Goal: Transaction & Acquisition: Purchase product/service

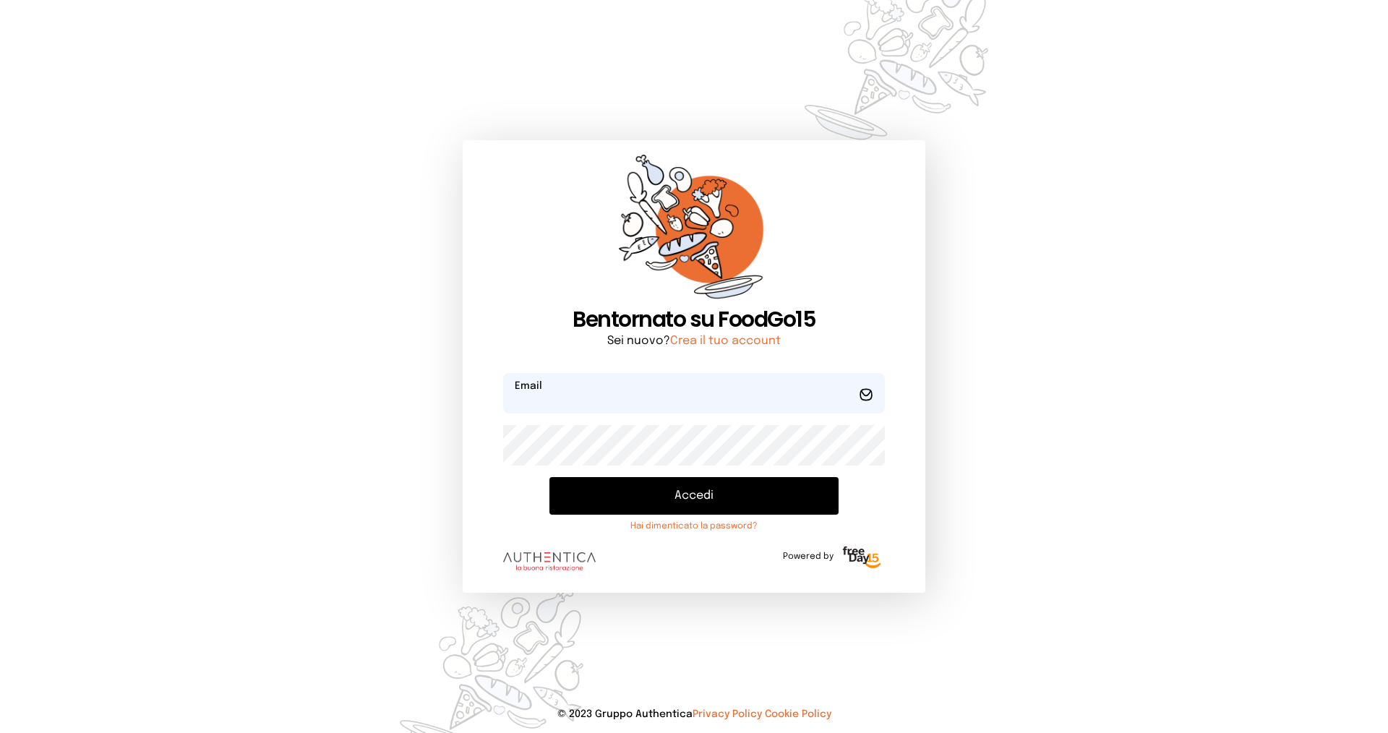
type input "**********"
click at [652, 492] on button "Accedi" at bounding box center [694, 496] width 289 height 38
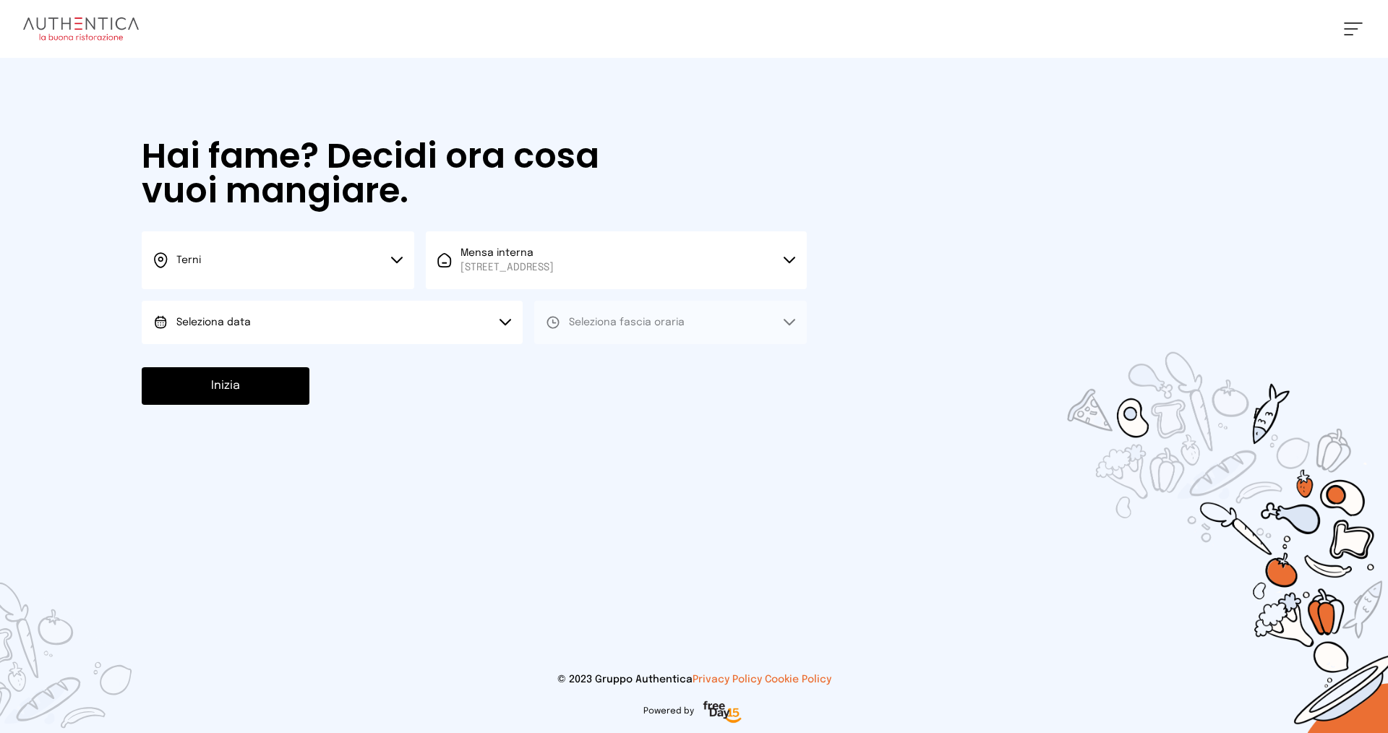
click at [289, 321] on button "Seleziona data" at bounding box center [332, 322] width 381 height 43
click at [230, 360] on span "[DATE], [DATE]" at bounding box center [211, 363] width 71 height 14
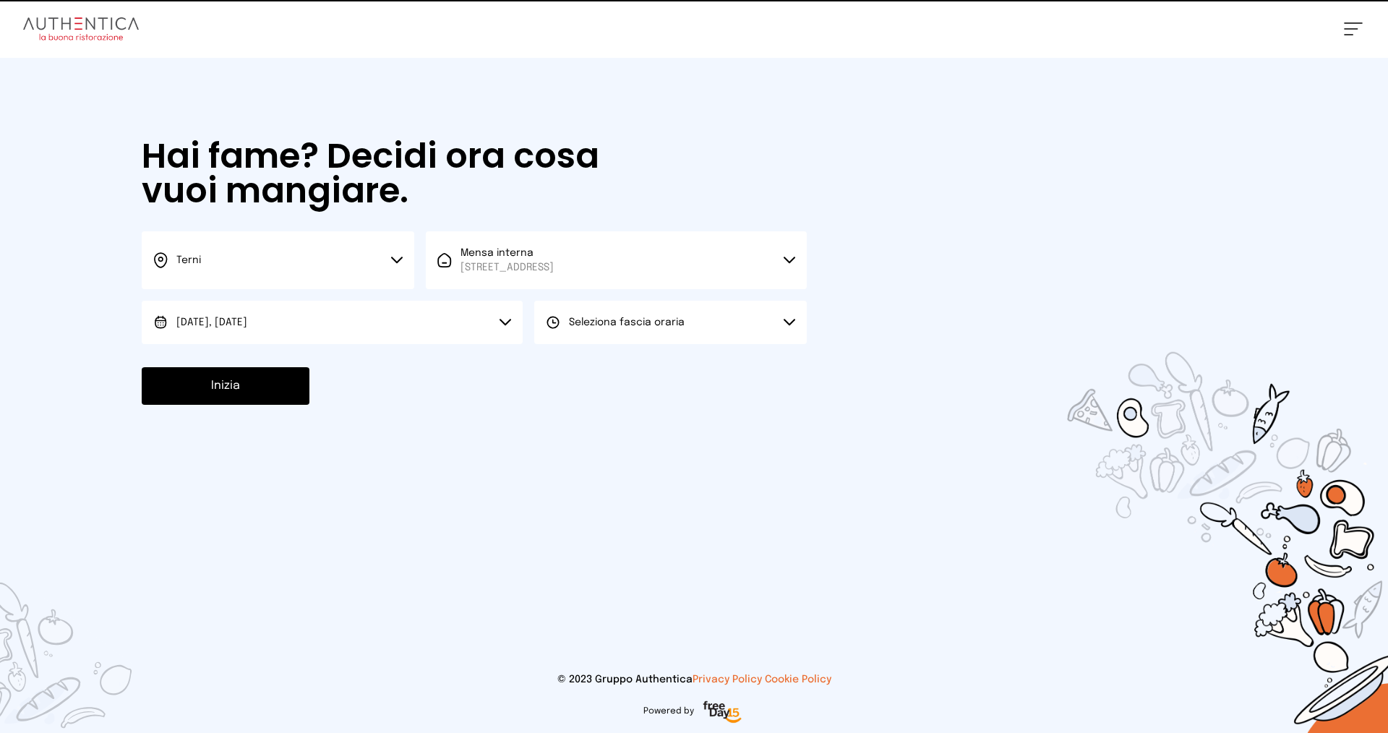
click at [587, 325] on span "Seleziona fascia oraria" at bounding box center [627, 322] width 116 height 10
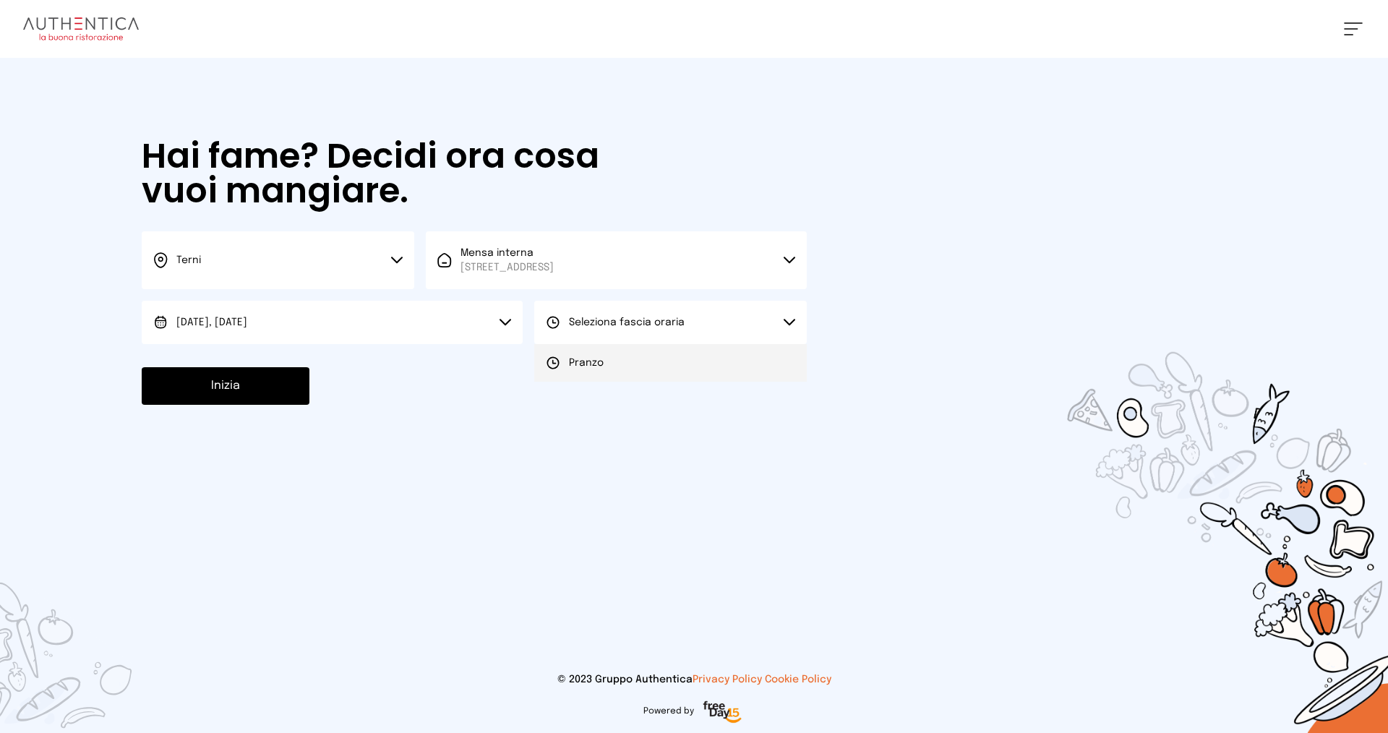
click at [584, 353] on li "Pranzo" at bounding box center [670, 363] width 273 height 38
click at [276, 395] on button "Inizia" at bounding box center [226, 386] width 168 height 38
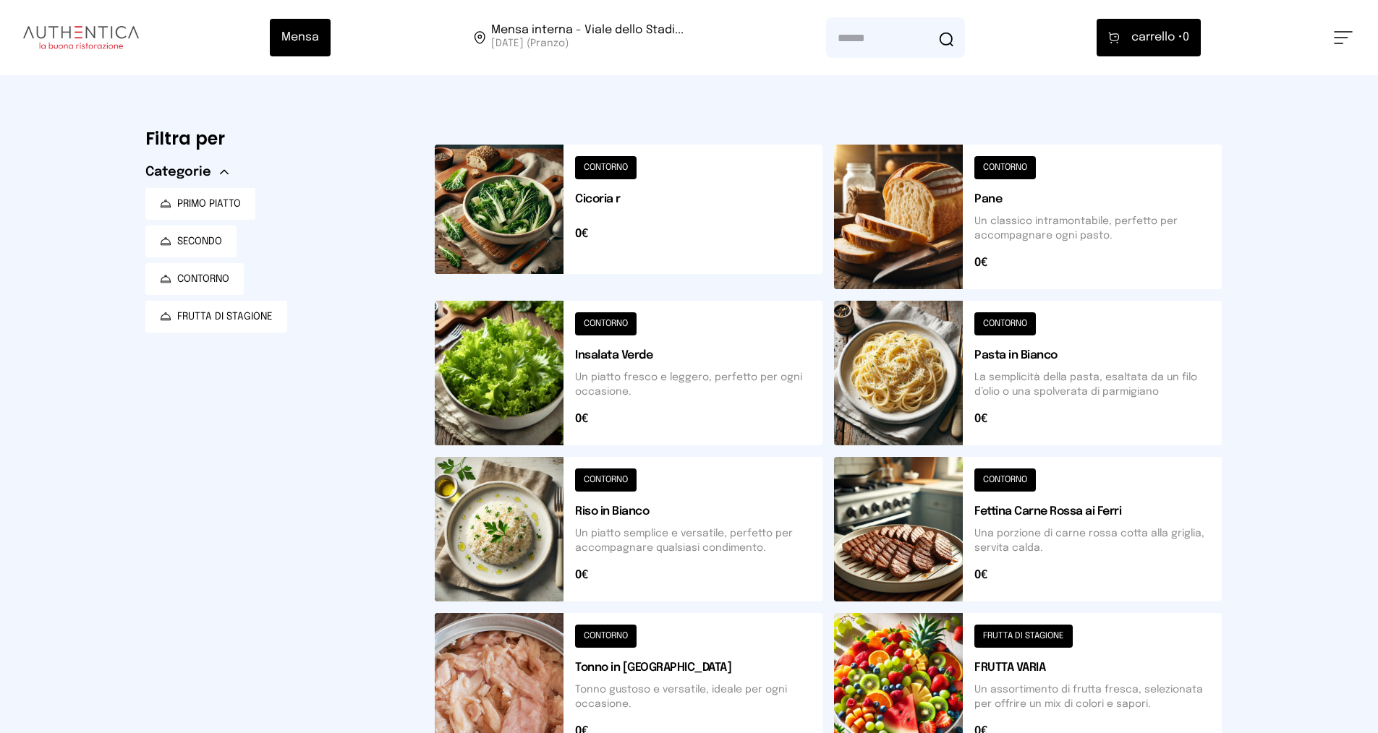
click at [615, 161] on button at bounding box center [629, 217] width 388 height 145
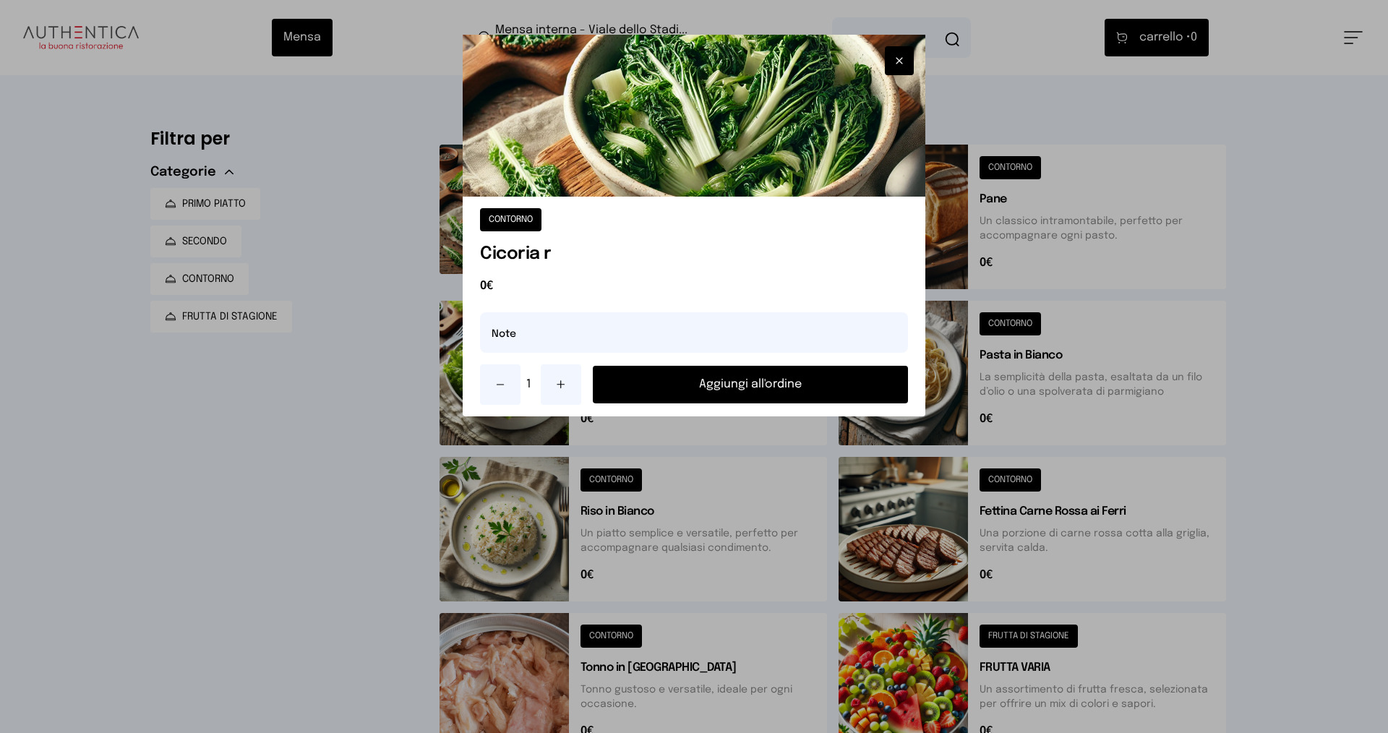
click at [716, 380] on button "Aggiungi all'ordine" at bounding box center [750, 385] width 315 height 38
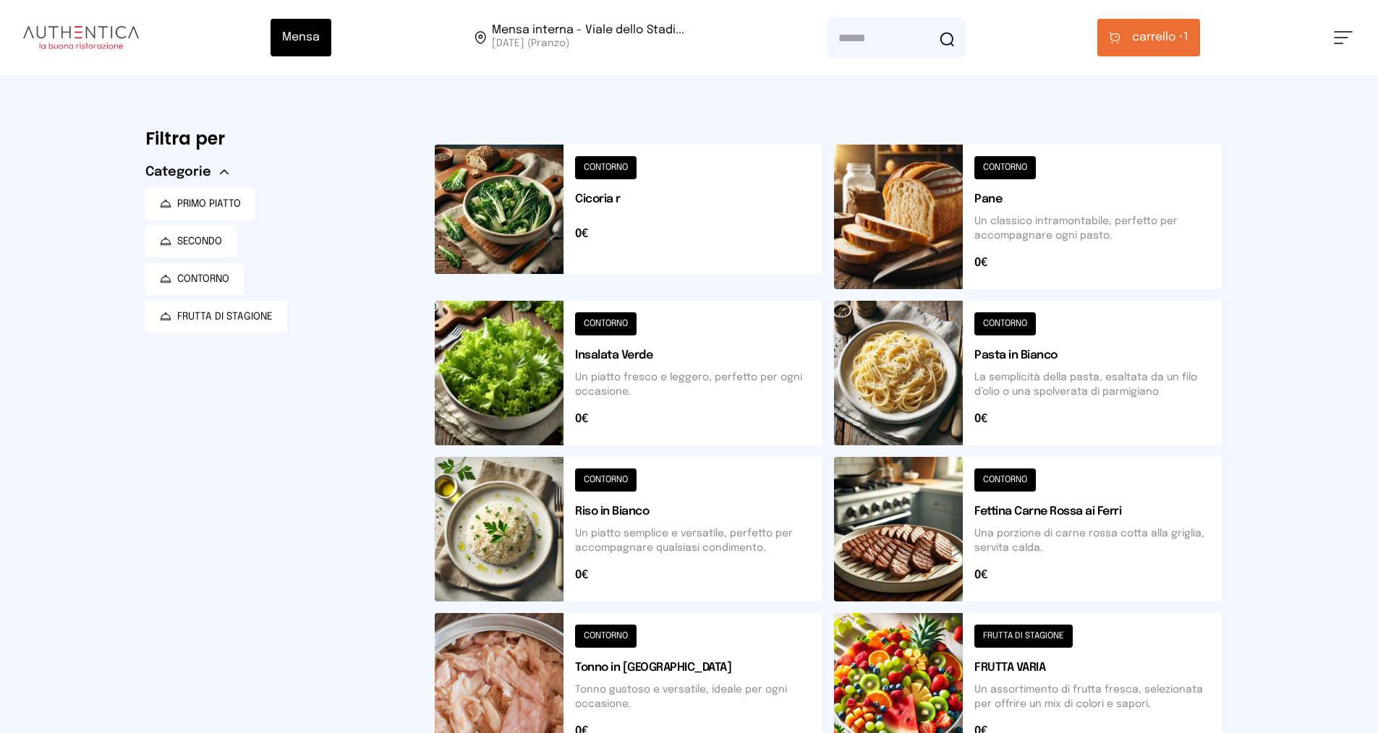
scroll to position [217, 0]
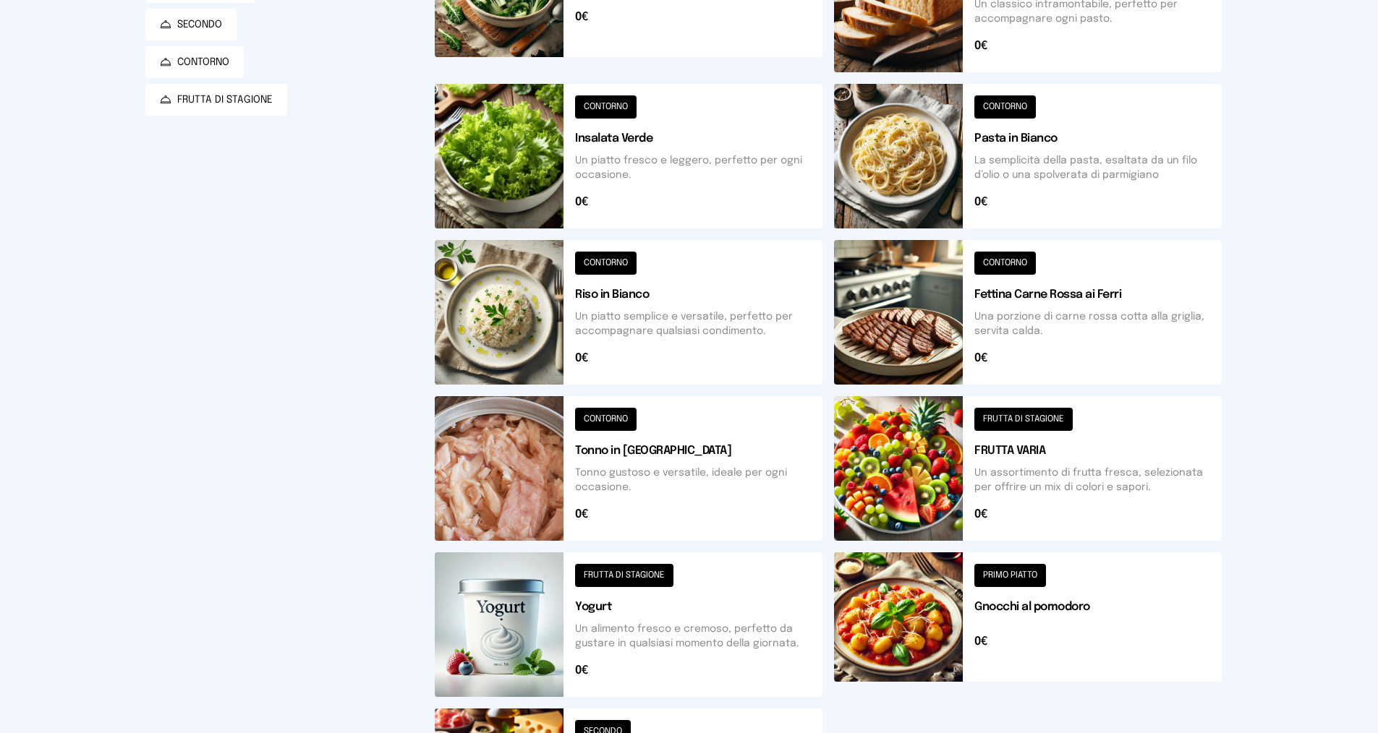
click at [1023, 260] on button at bounding box center [1028, 312] width 388 height 145
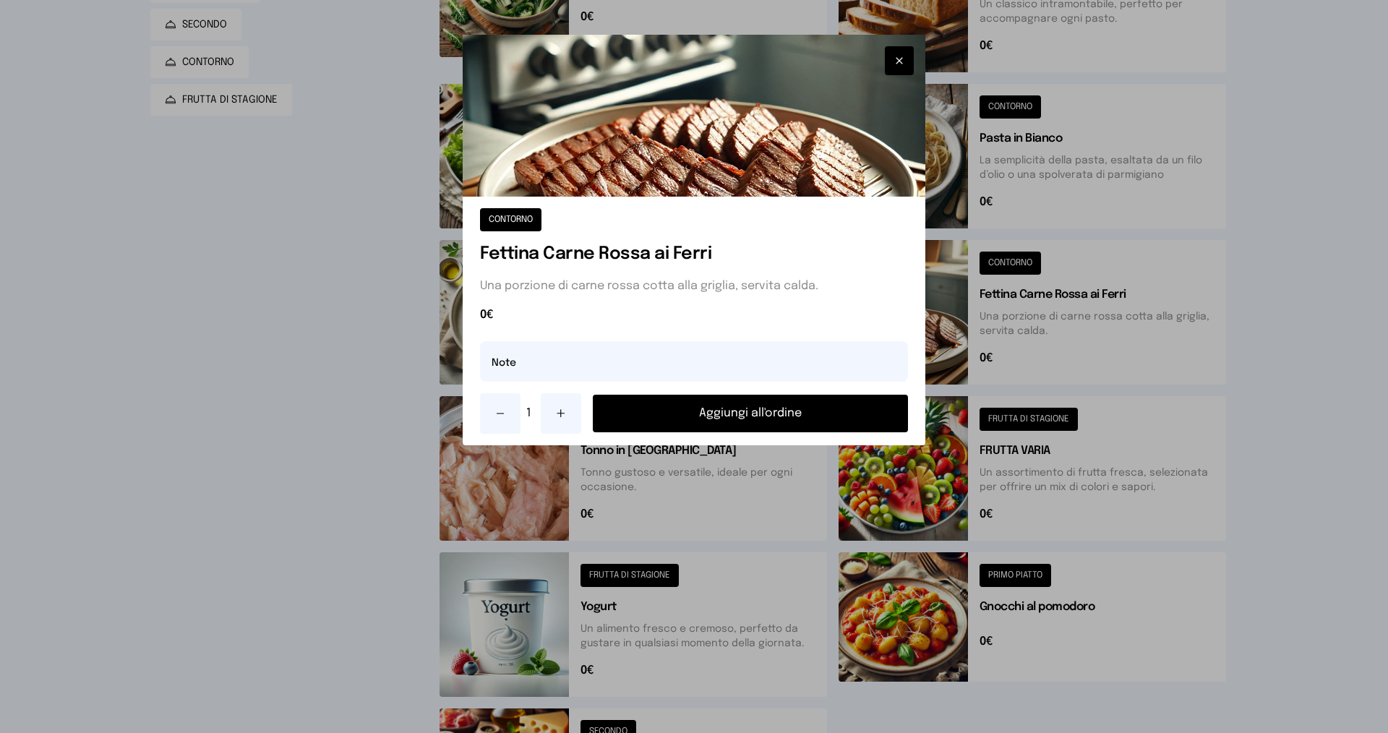
click at [745, 415] on button "Aggiungi all'ordine" at bounding box center [750, 414] width 315 height 38
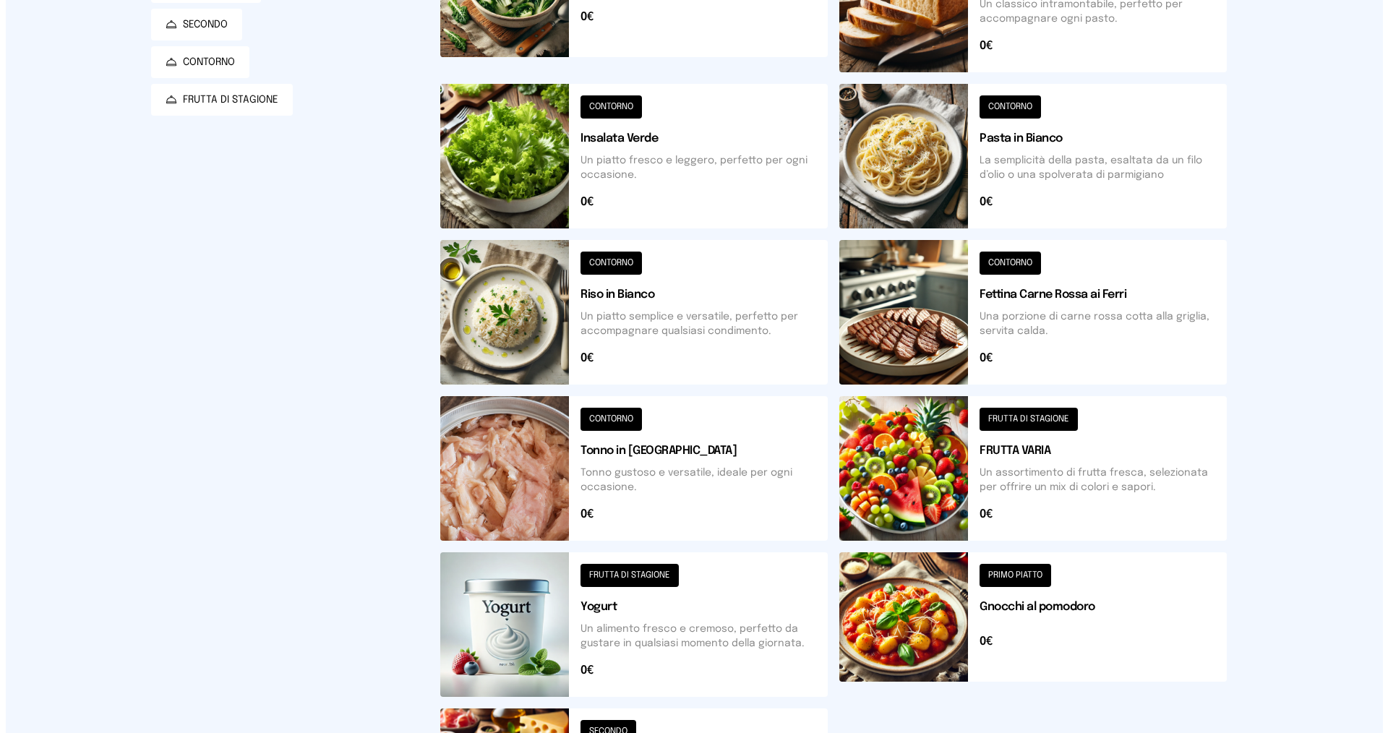
scroll to position [0, 0]
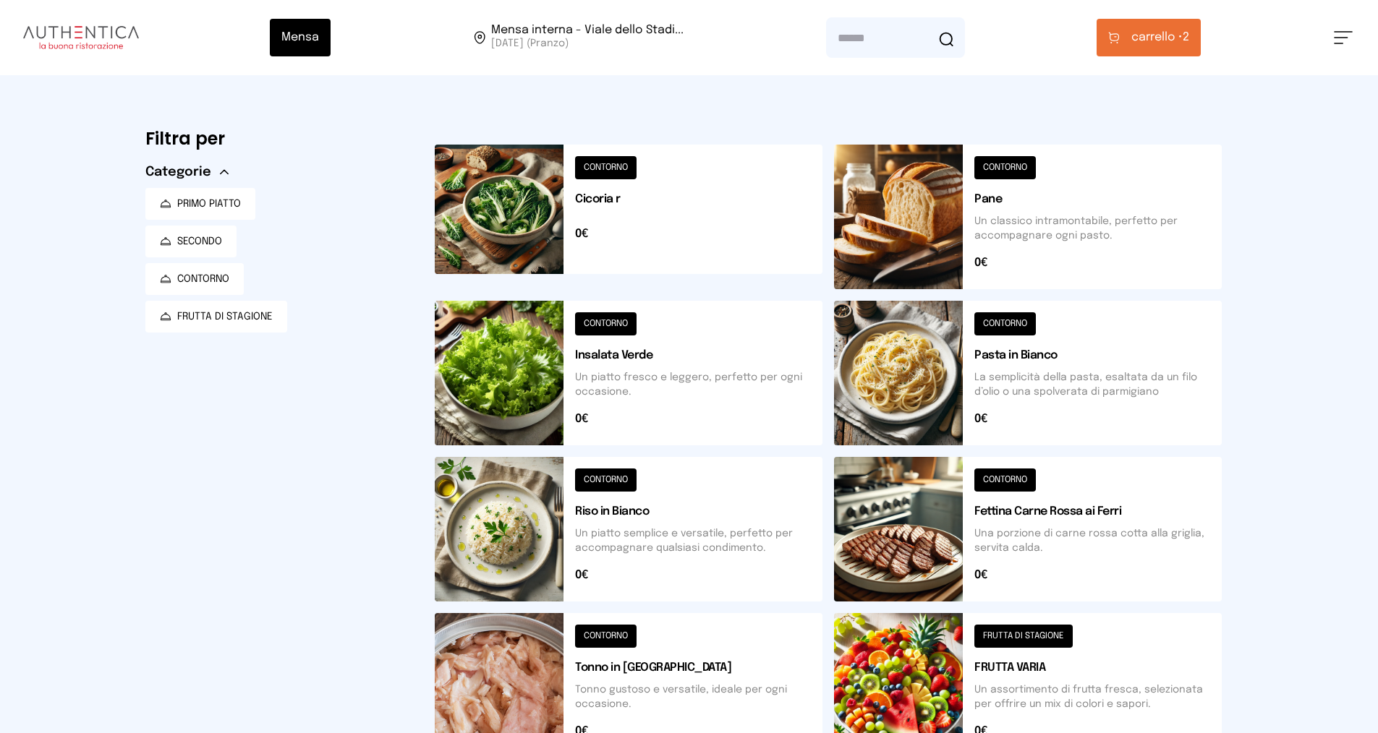
click at [1156, 32] on span "carrello •" at bounding box center [1156, 37] width 51 height 17
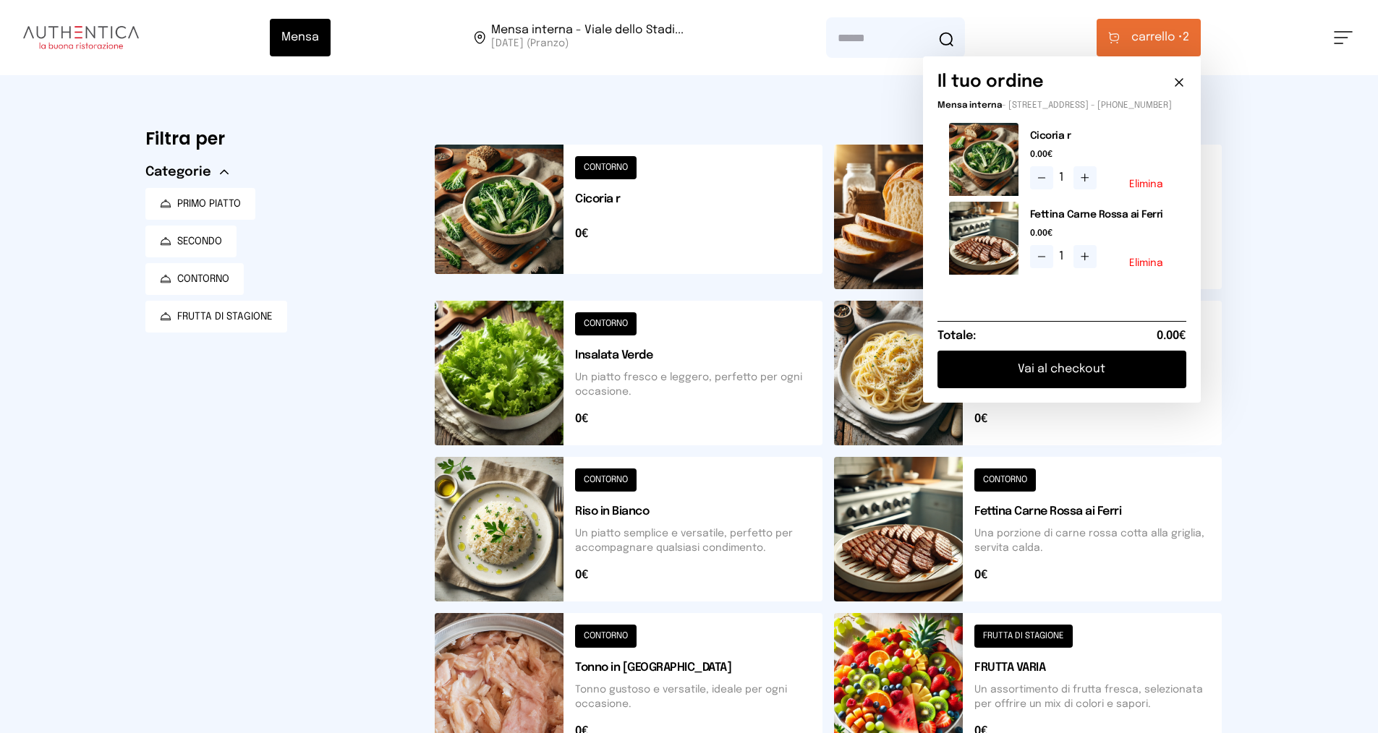
click at [1048, 378] on button "Vai al checkout" at bounding box center [1061, 370] width 249 height 38
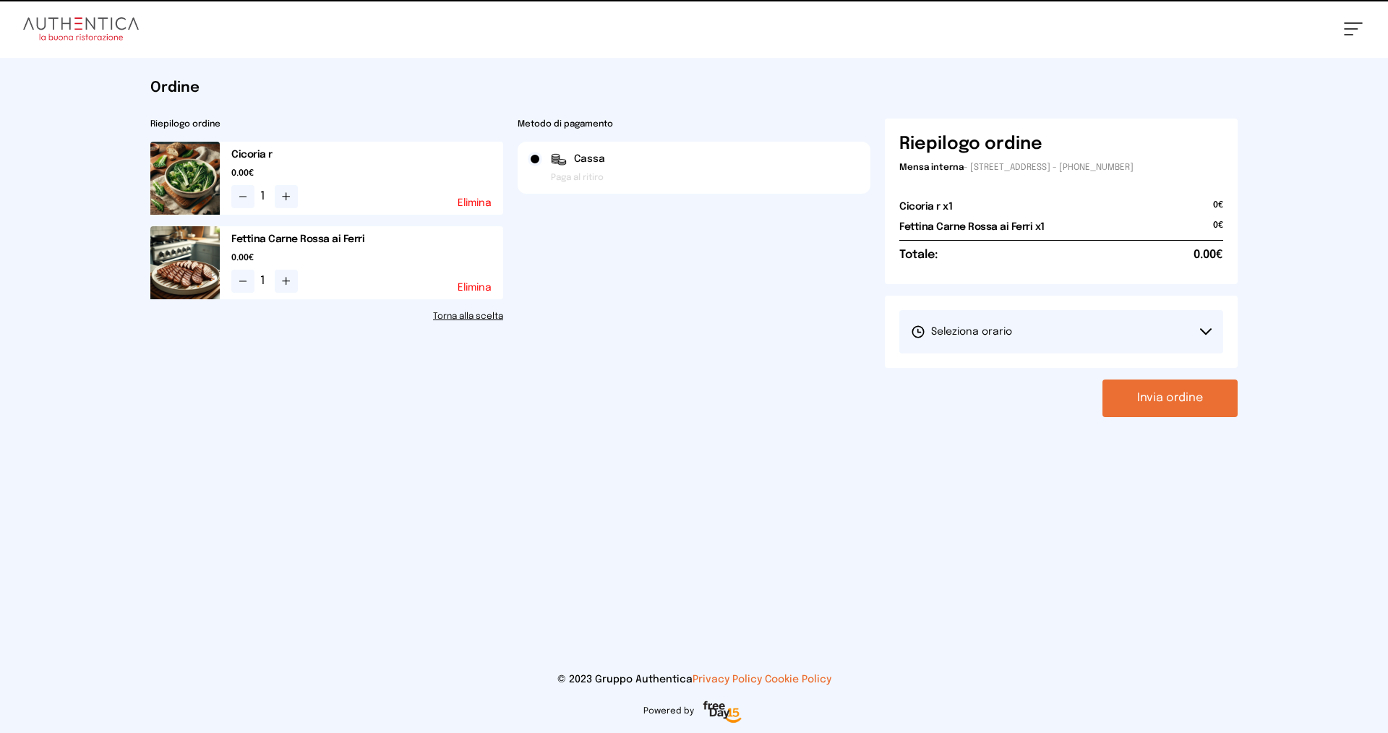
click at [1007, 326] on span "Seleziona orario" at bounding box center [961, 332] width 101 height 14
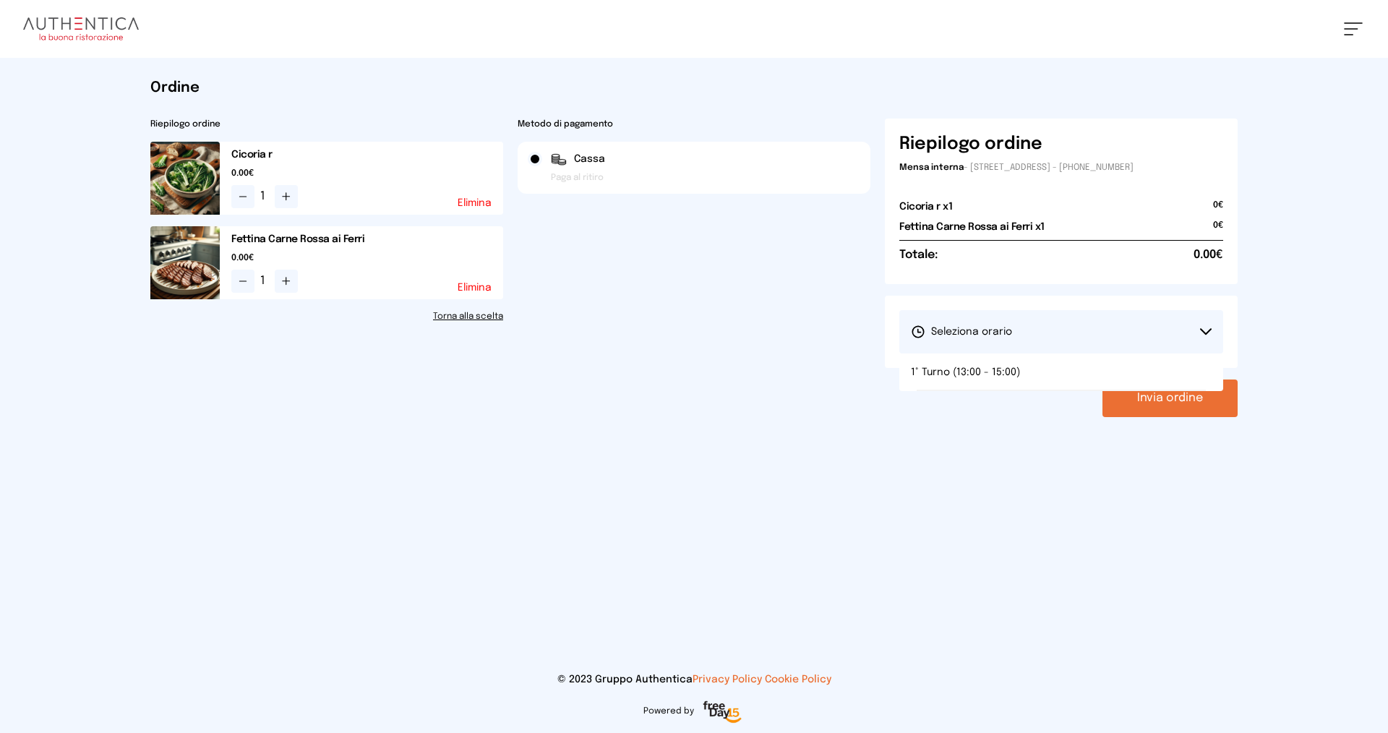
click at [1001, 369] on span "1° Turno (13:00 - 15:00)" at bounding box center [965, 372] width 109 height 14
click at [1153, 393] on button "Invia ordine" at bounding box center [1170, 399] width 135 height 38
